Goal: Transaction & Acquisition: Purchase product/service

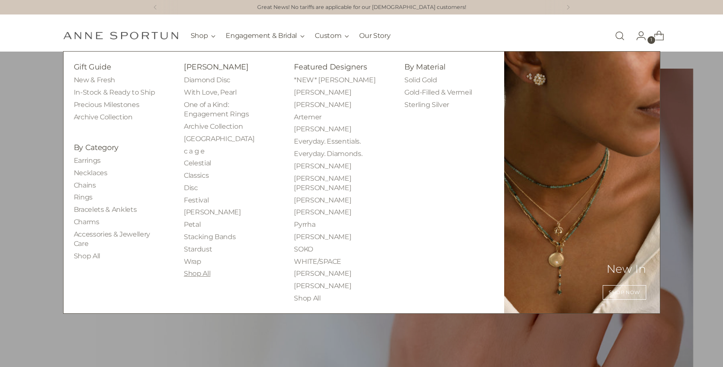
click at [190, 274] on link "Shop All" at bounding box center [197, 274] width 26 height 8
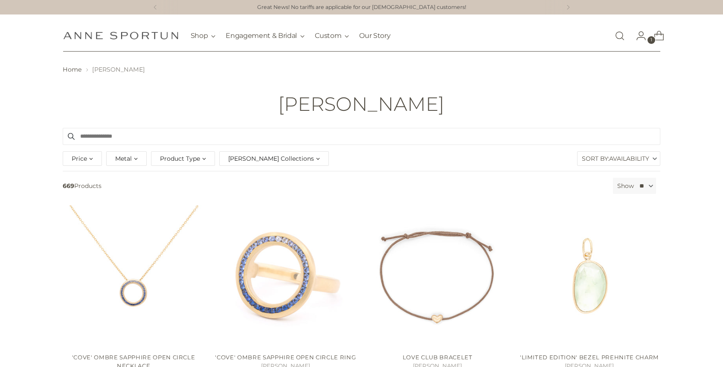
click at [641, 162] on span "Availability" at bounding box center [629, 159] width 40 height 14
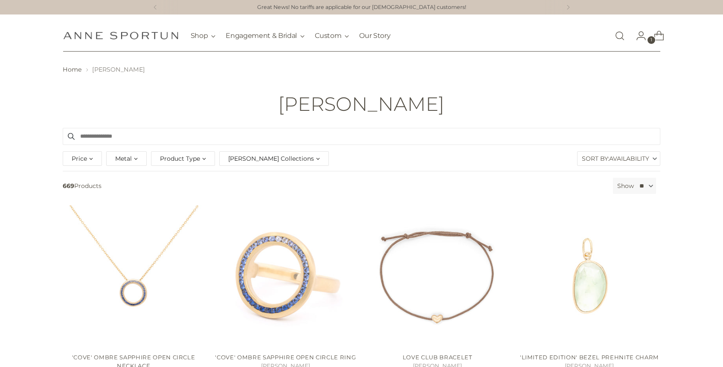
click at [629, 165] on span "Availability" at bounding box center [629, 159] width 40 height 14
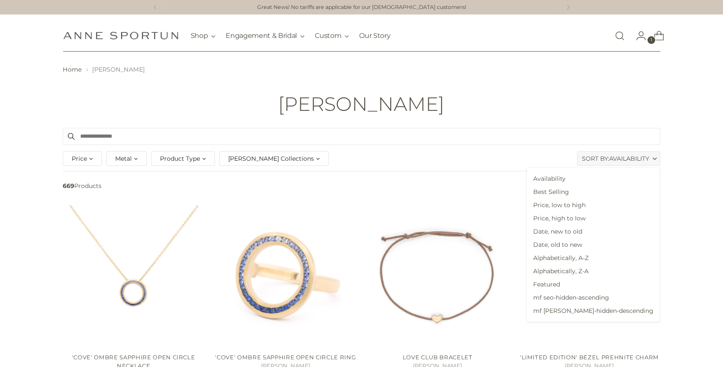
click at [629, 165] on span "Availability" at bounding box center [629, 159] width 40 height 14
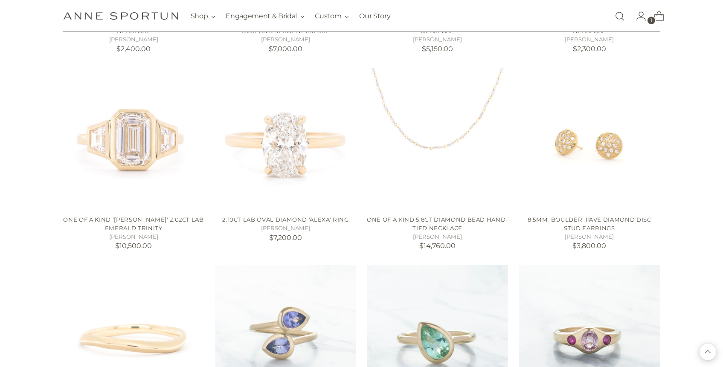
scroll to position [5994, 0]
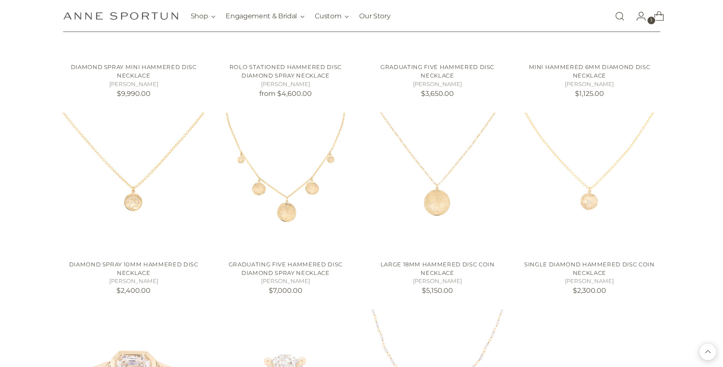
click at [621, 11] on link "Open search modal" at bounding box center [619, 16] width 17 height 17
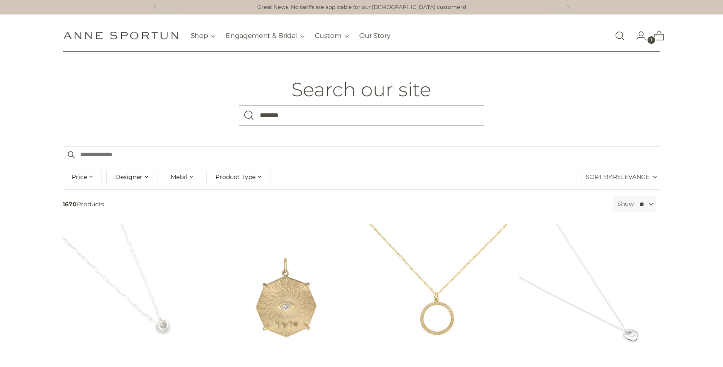
type input "*******"
click at [239, 105] on button "Search" at bounding box center [249, 115] width 20 height 20
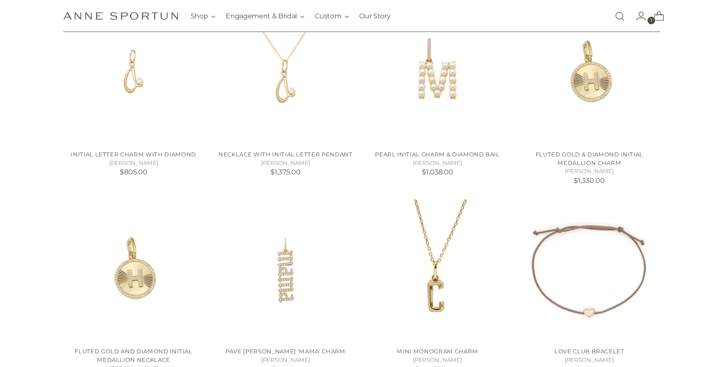
scroll to position [329, 0]
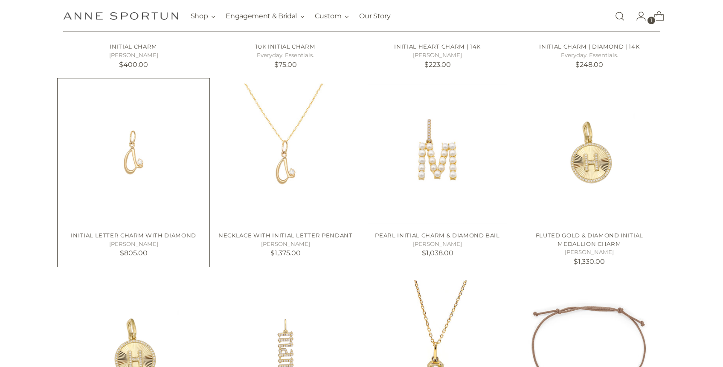
click at [0, 0] on img "Initial Letter Charm with Diamond" at bounding box center [0, 0] width 0 height 0
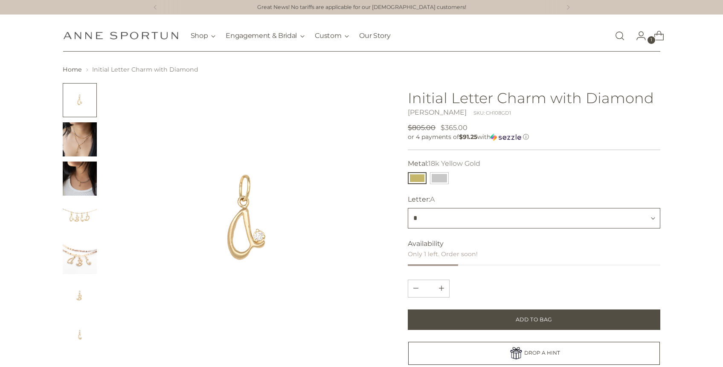
click at [518, 214] on select "* * * * * * * * * * * * * * * * * * * * * * * * * *" at bounding box center [534, 218] width 252 height 20
click at [408, 209] on select "* * * * * * * * * * * * * * * * * * * * * * * * * *" at bounding box center [534, 218] width 252 height 20
click at [498, 223] on select "* * * * * * * * * * * * * * * * * * * * * * * * * *" at bounding box center [534, 218] width 252 height 20
select select "*"
click at [408, 209] on select "* * * * * * * * * * * * * * * * * * * * * * * * * *" at bounding box center [534, 218] width 252 height 20
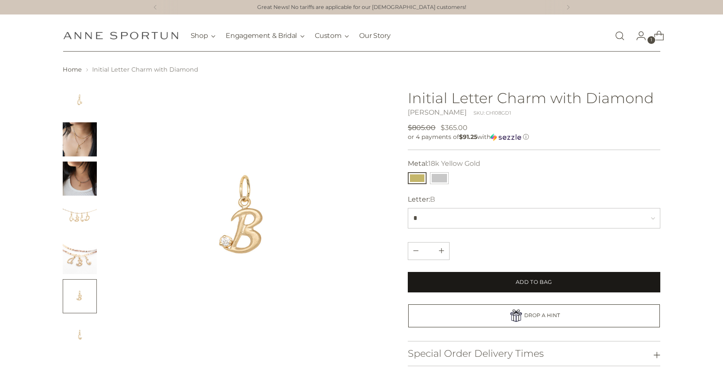
click at [564, 287] on button "Add to Bag" at bounding box center [534, 282] width 252 height 20
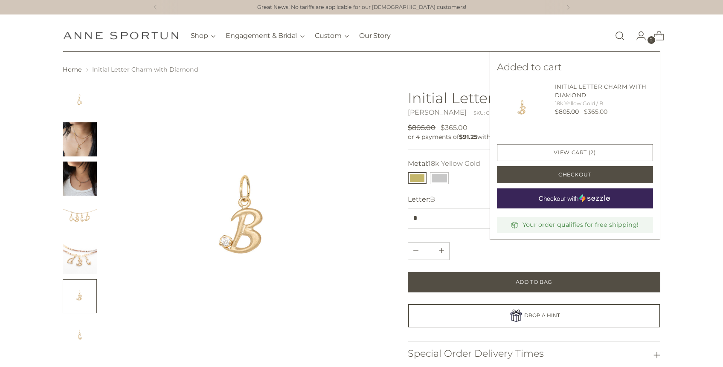
click at [653, 38] on span "2" at bounding box center [651, 40] width 8 height 8
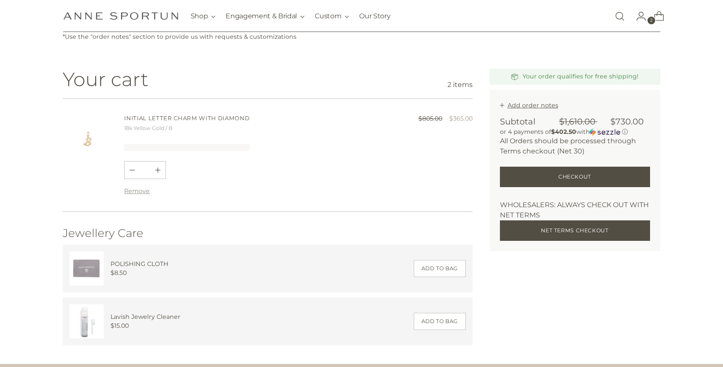
scroll to position [107, 0]
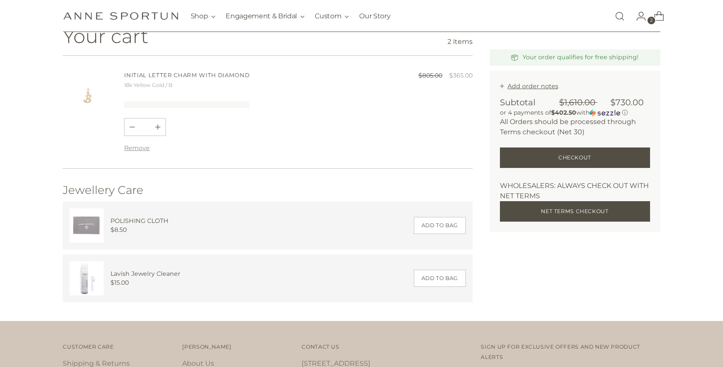
click at [200, 104] on ul at bounding box center [186, 104] width 125 height 7
click at [201, 103] on ul at bounding box center [186, 104] width 125 height 7
click at [149, 105] on ul at bounding box center [186, 104] width 125 height 7
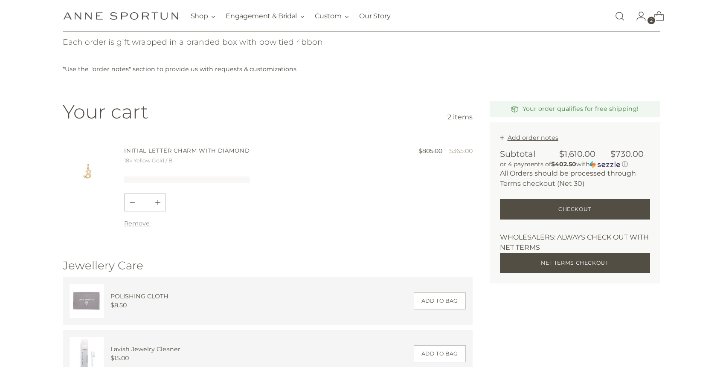
scroll to position [12, 0]
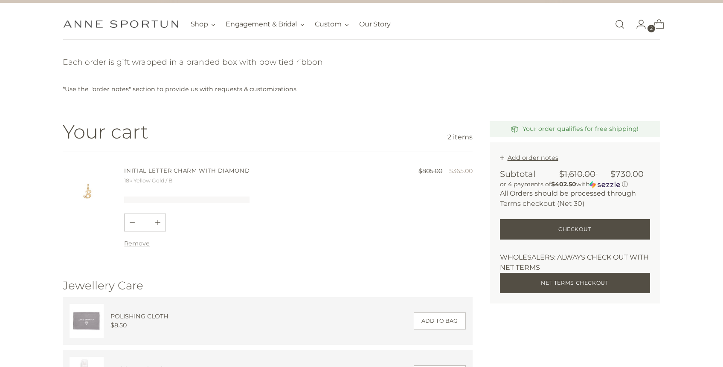
click at [124, 25] on img "Anne Sportun Fine Jewellery" at bounding box center [120, 24] width 115 height 8
